Goal: Find contact information: Find contact information

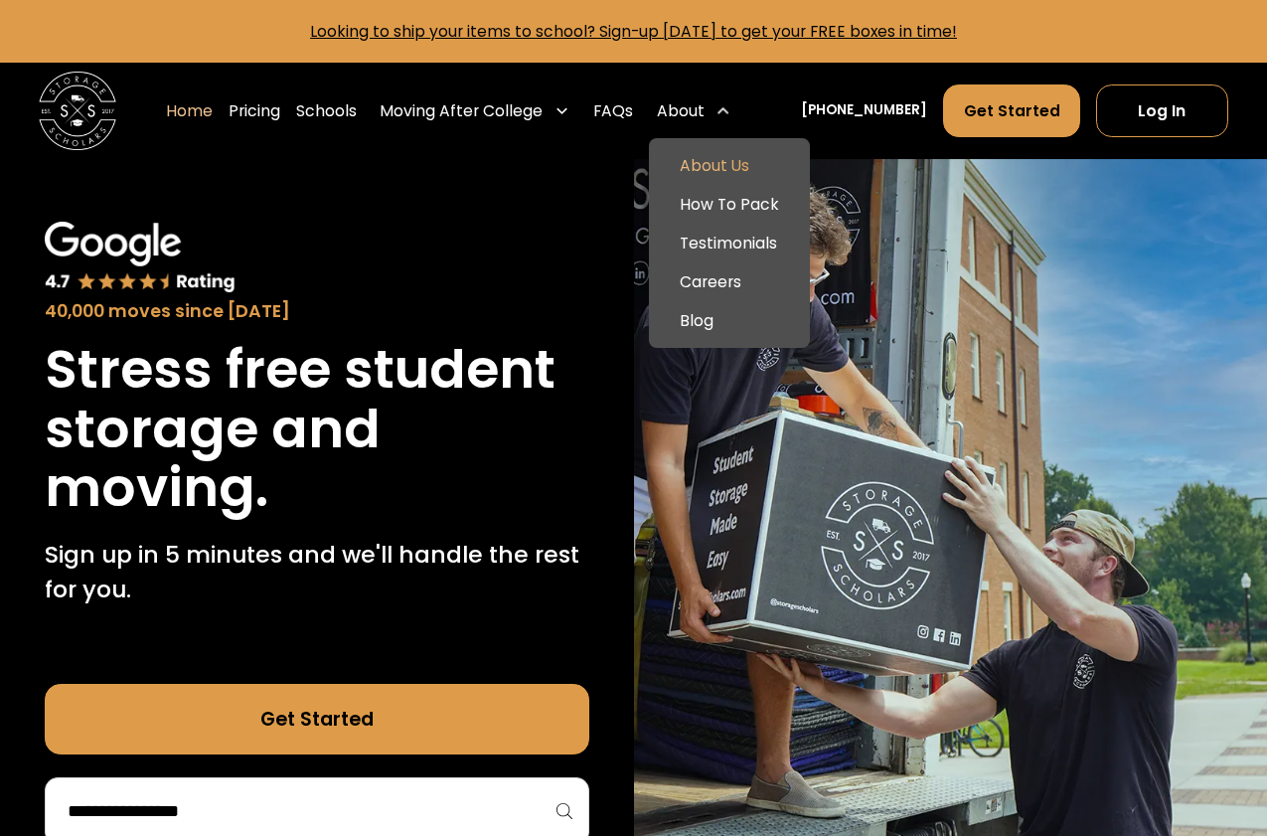
click at [723, 167] on link "About Us" at bounding box center [730, 165] width 146 height 39
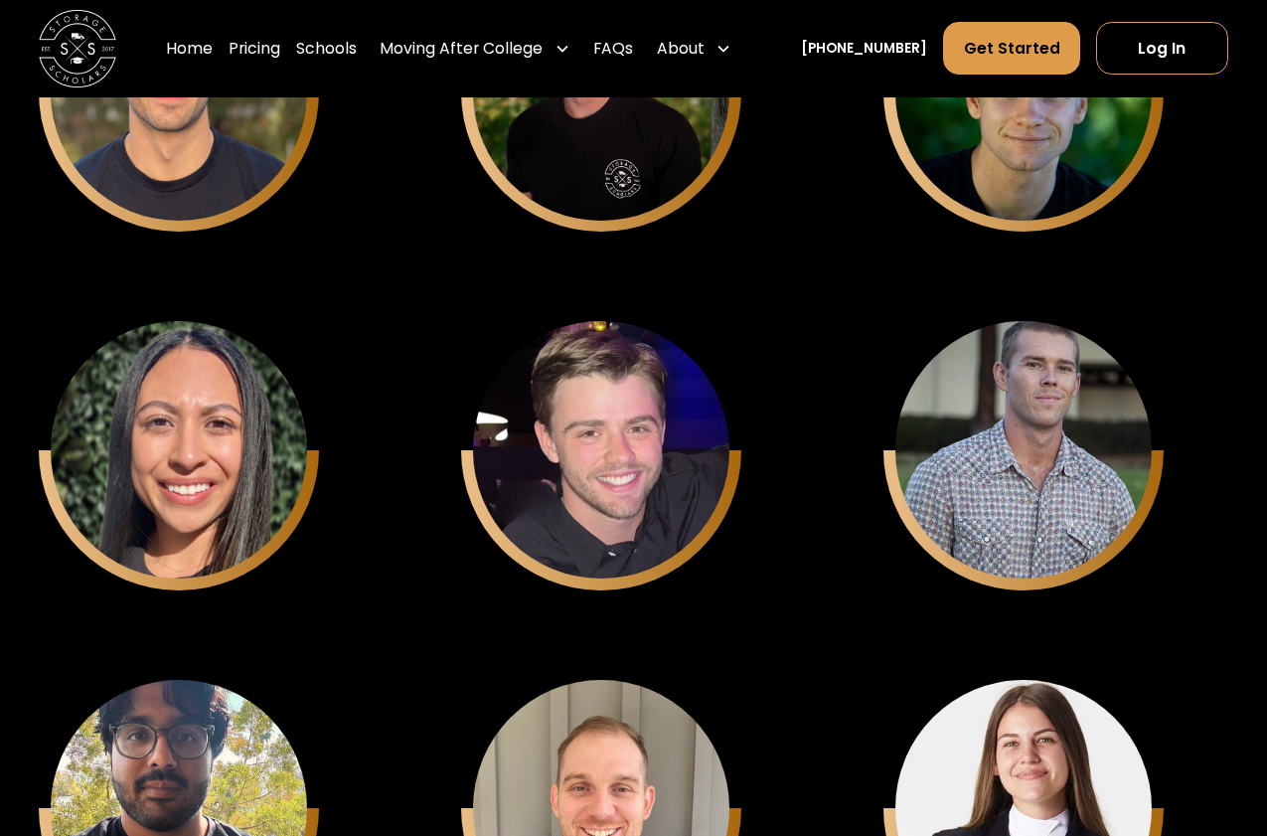
scroll to position [6809, 0]
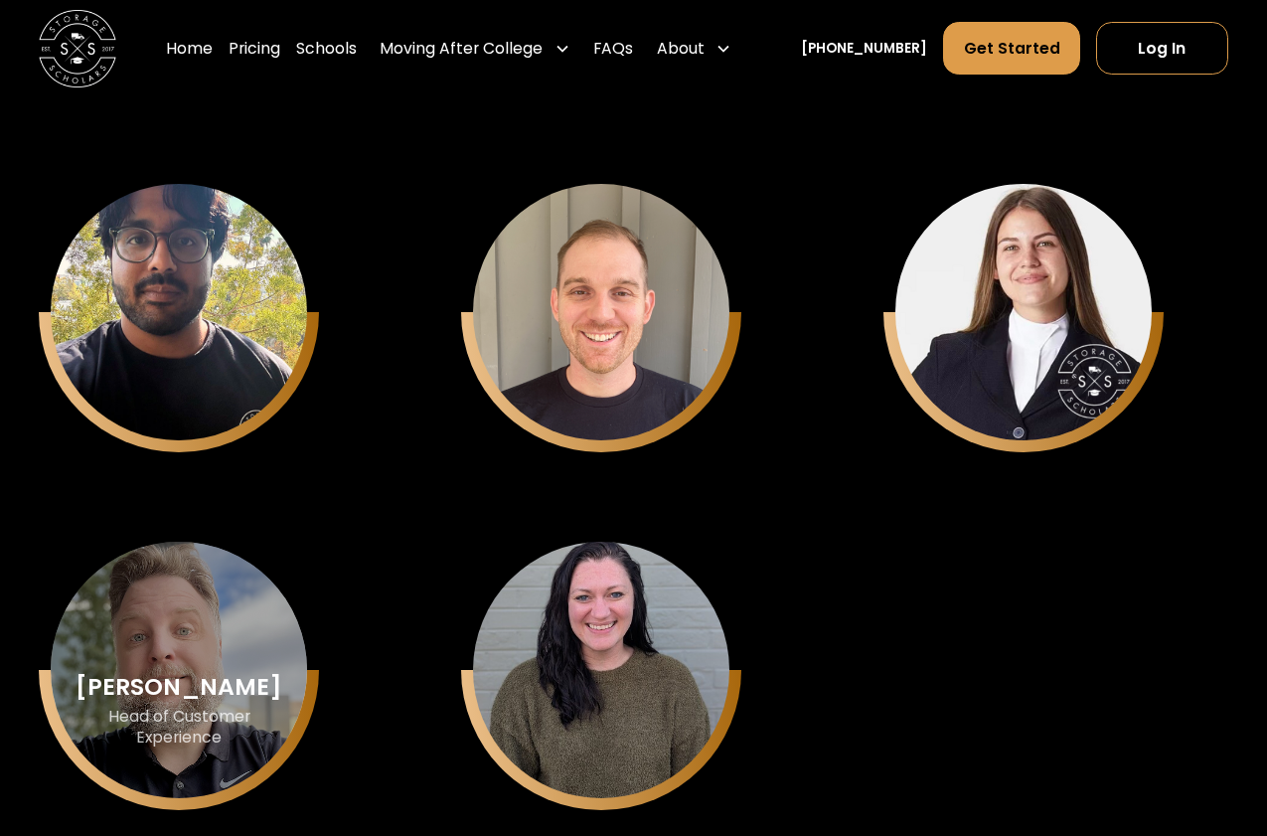
drag, startPoint x: 101, startPoint y: 695, endPoint x: 262, endPoint y: 701, distance: 161.1
drag, startPoint x: 99, startPoint y: 697, endPoint x: 267, endPoint y: 707, distance: 168.2
copy div "Robert Nielsen"
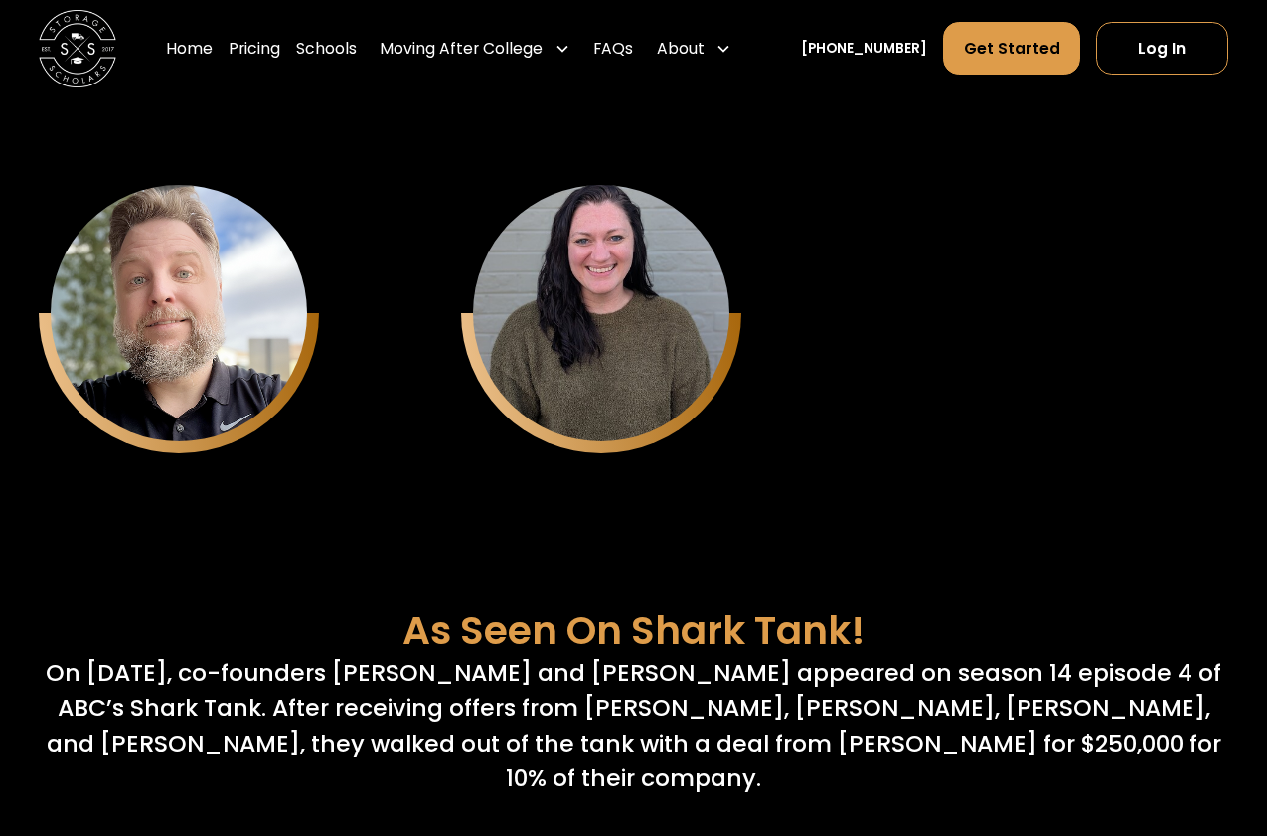
scroll to position [6961, 0]
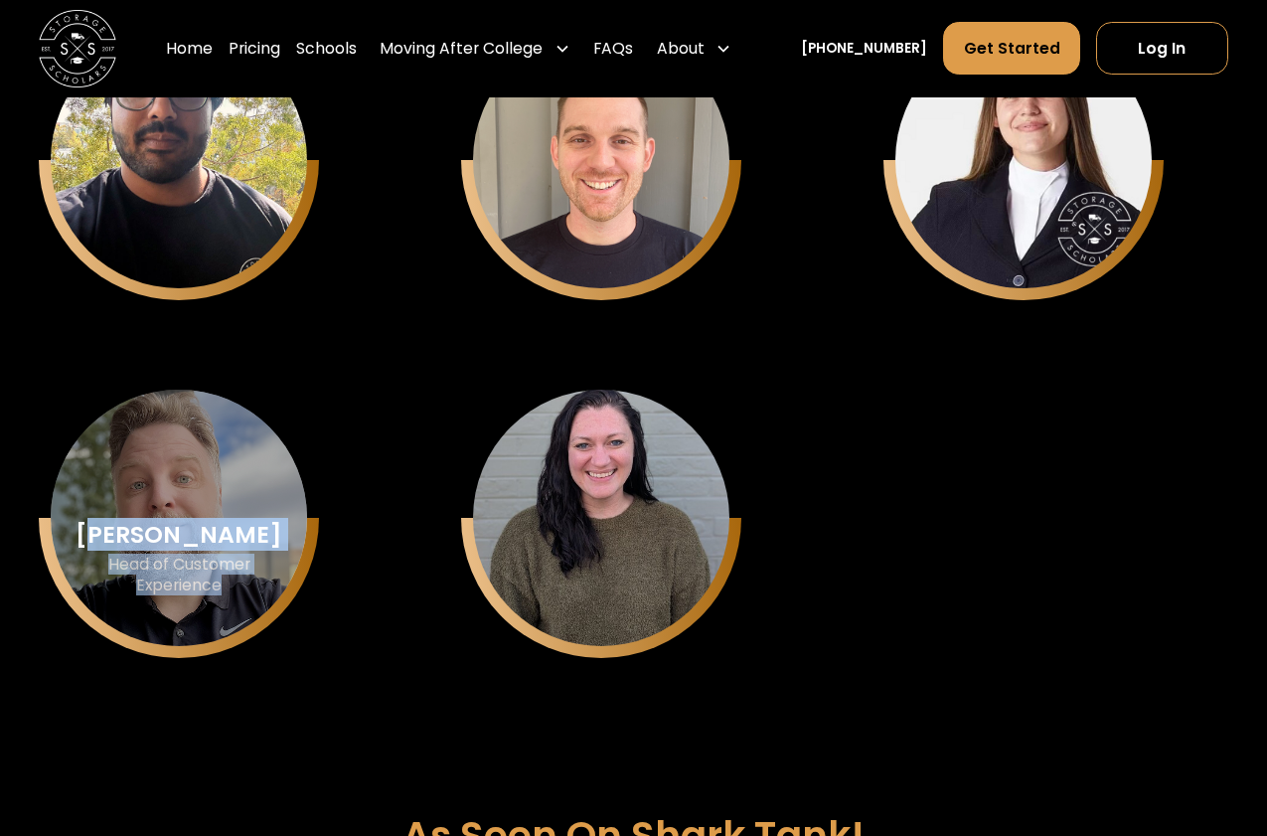
drag, startPoint x: 101, startPoint y: 549, endPoint x: 231, endPoint y: 601, distance: 139.5
copy div "obert Nielsen Head of Customer Experience"
